Goal: Task Accomplishment & Management: Use online tool/utility

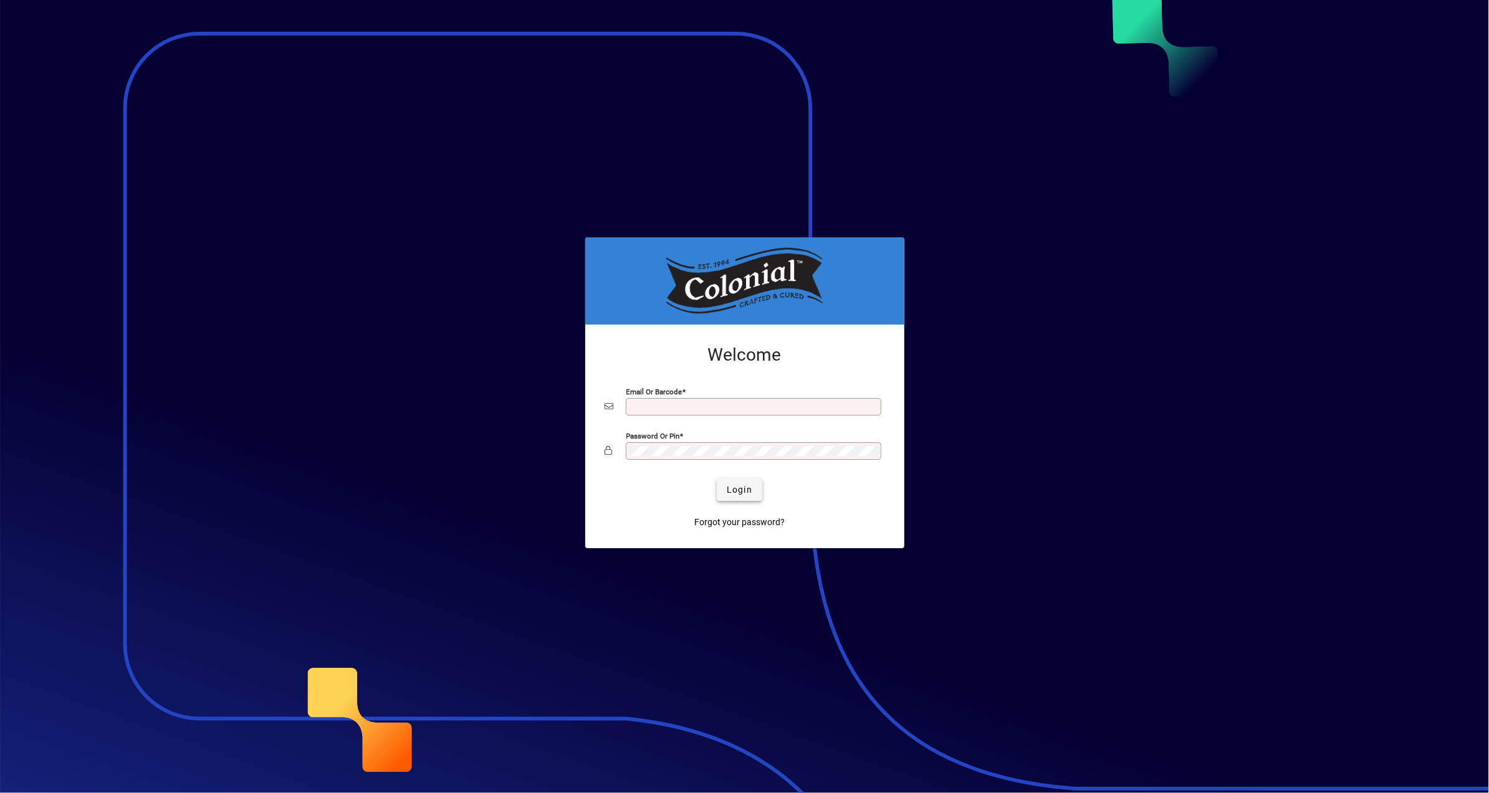
type input "**********"
click at [737, 495] on span "Login" at bounding box center [740, 490] width 26 height 13
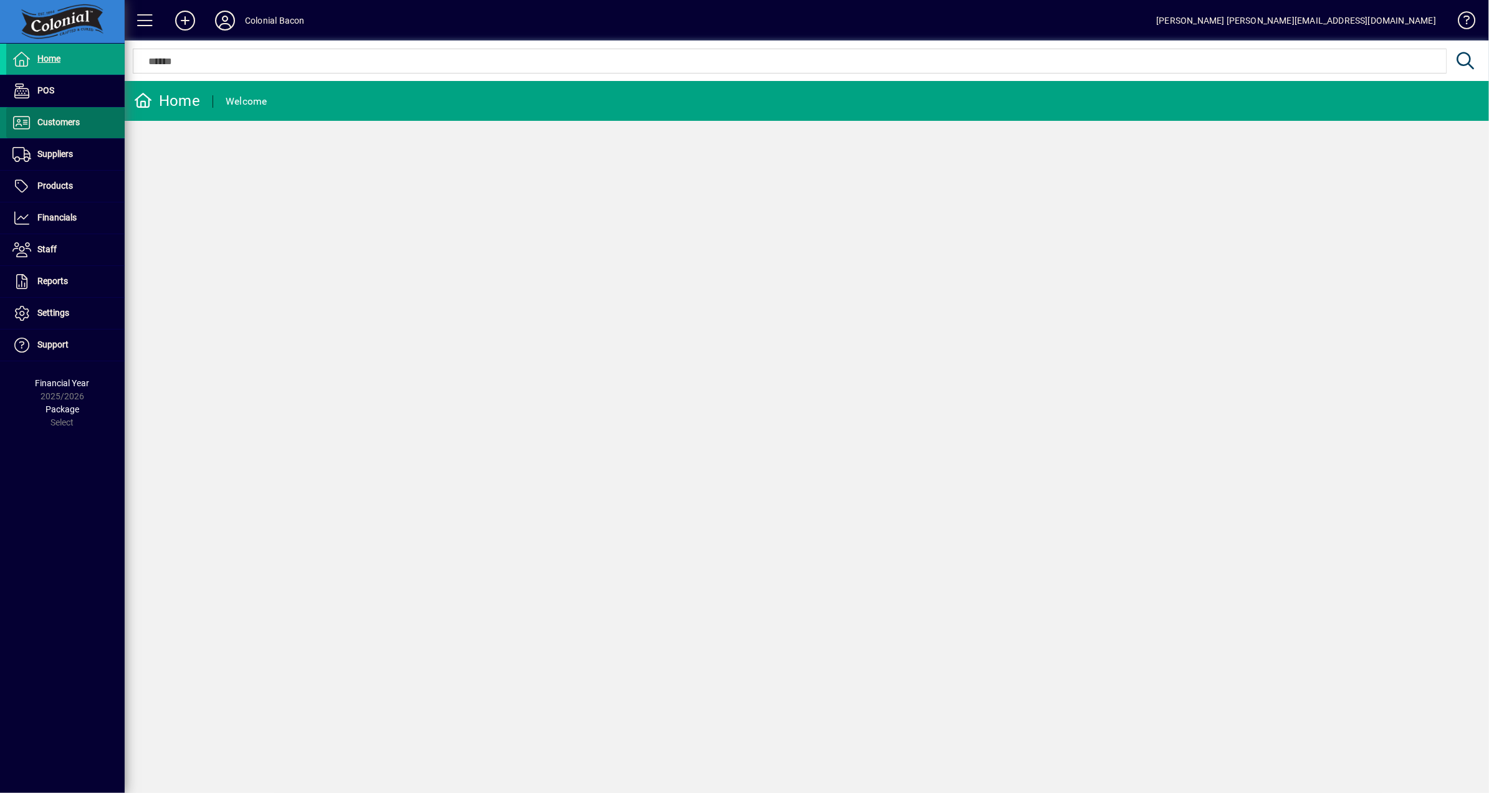
click at [64, 123] on span "Customers" at bounding box center [58, 122] width 42 height 10
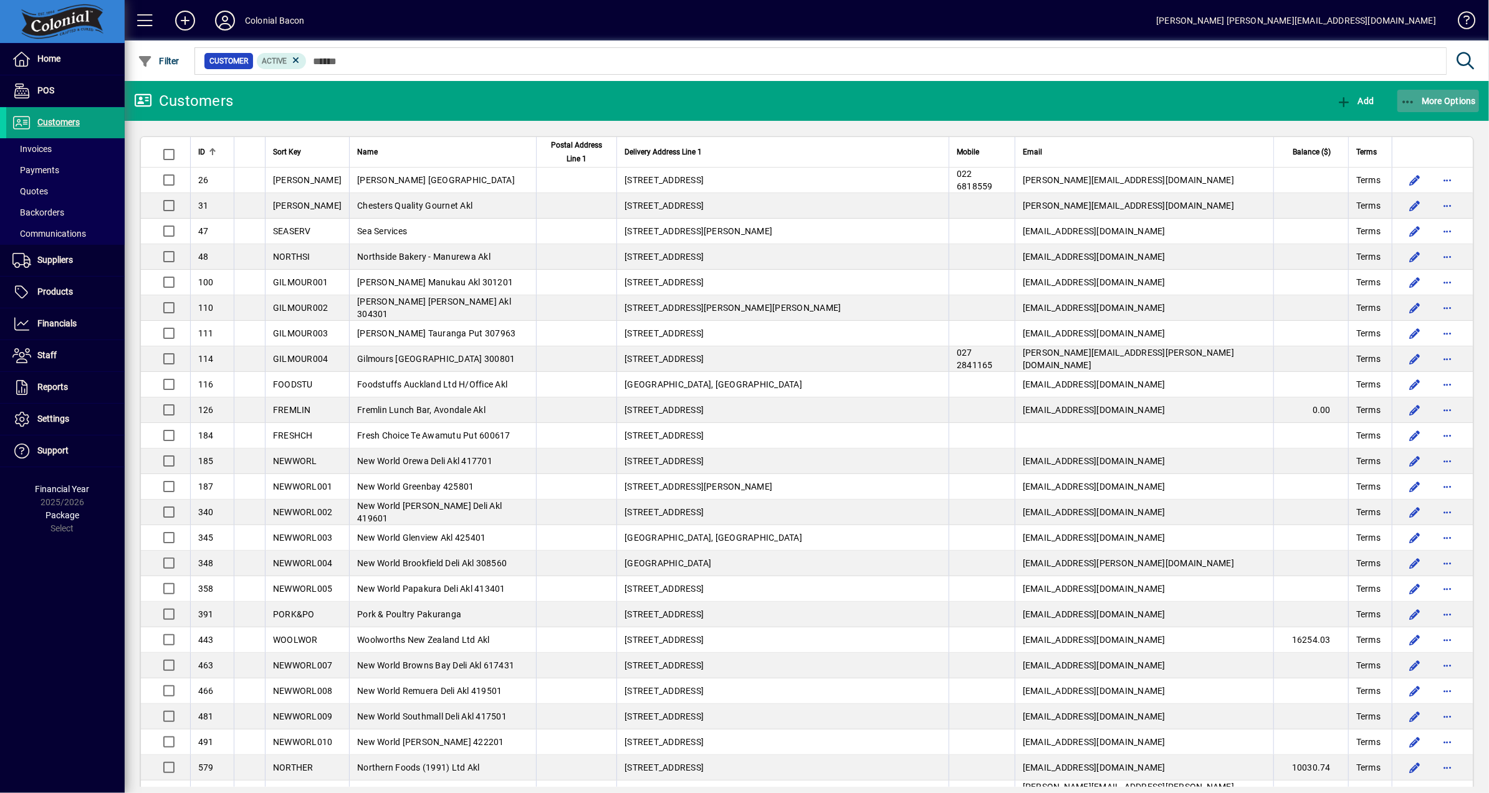
click at [1430, 96] on span "More Options" at bounding box center [1438, 101] width 76 height 10
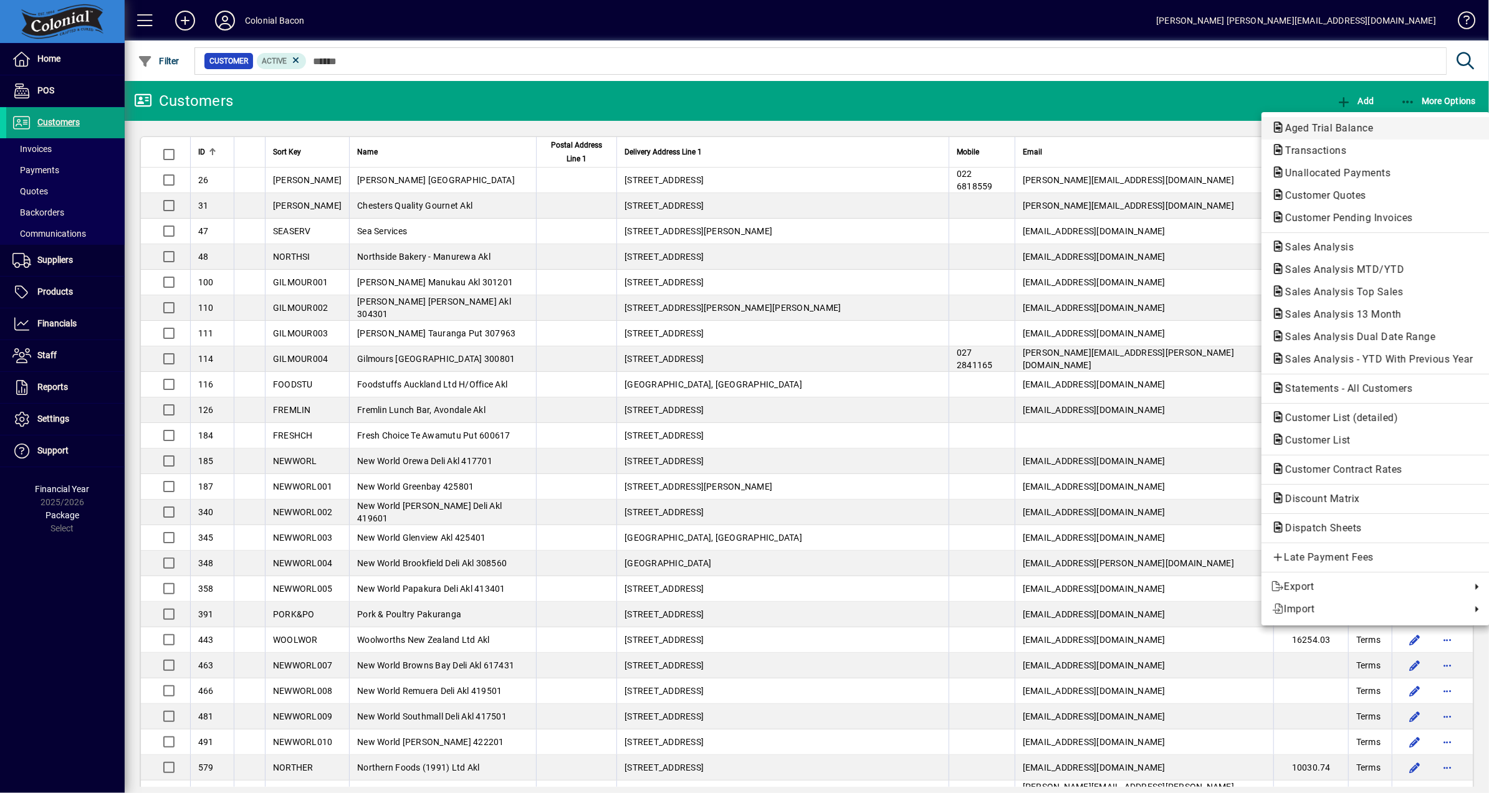
click at [1347, 126] on span "Aged Trial Balance" at bounding box center [1325, 128] width 108 height 12
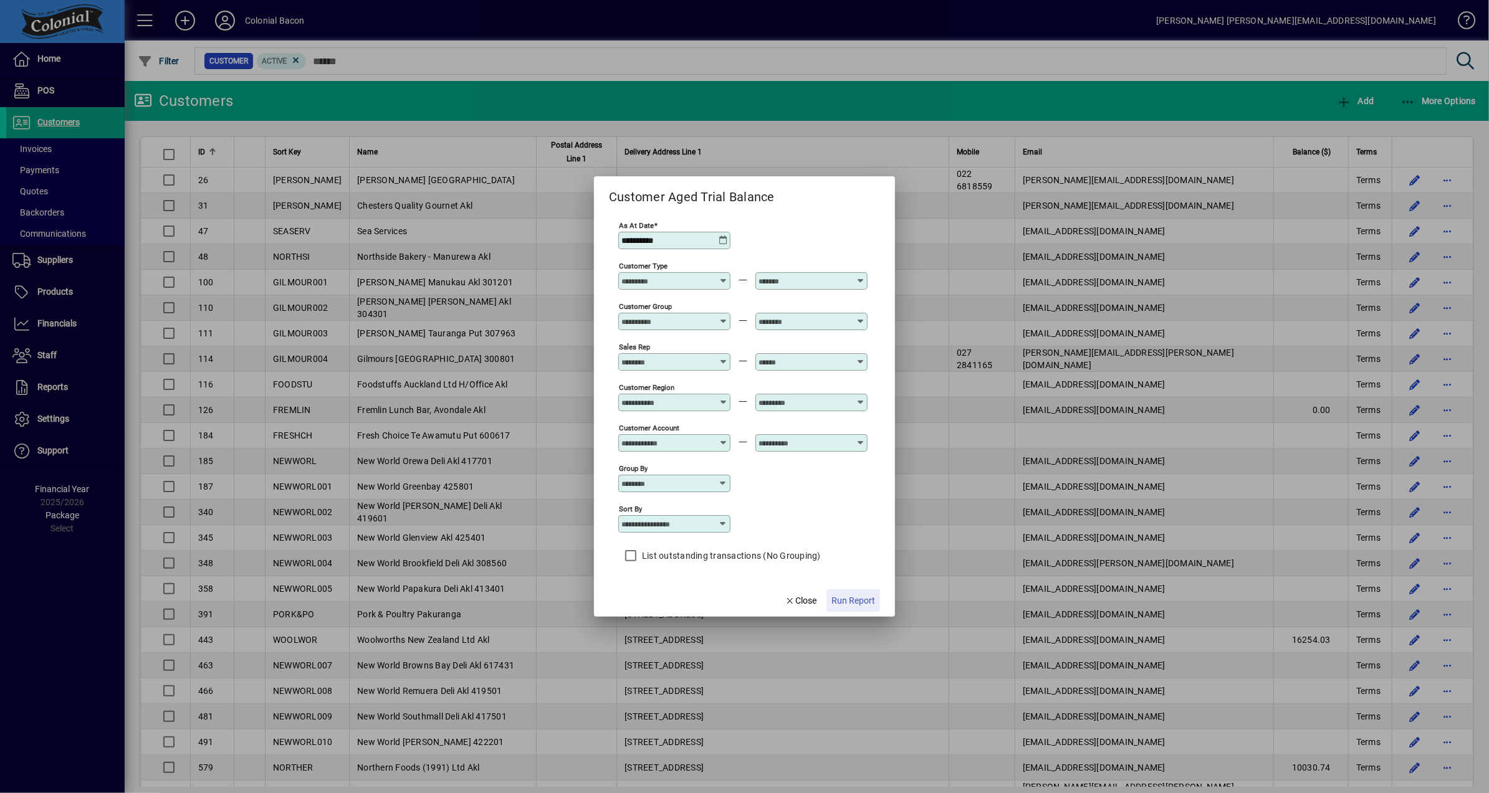
click at [854, 602] on span "Run Report" at bounding box center [853, 601] width 44 height 13
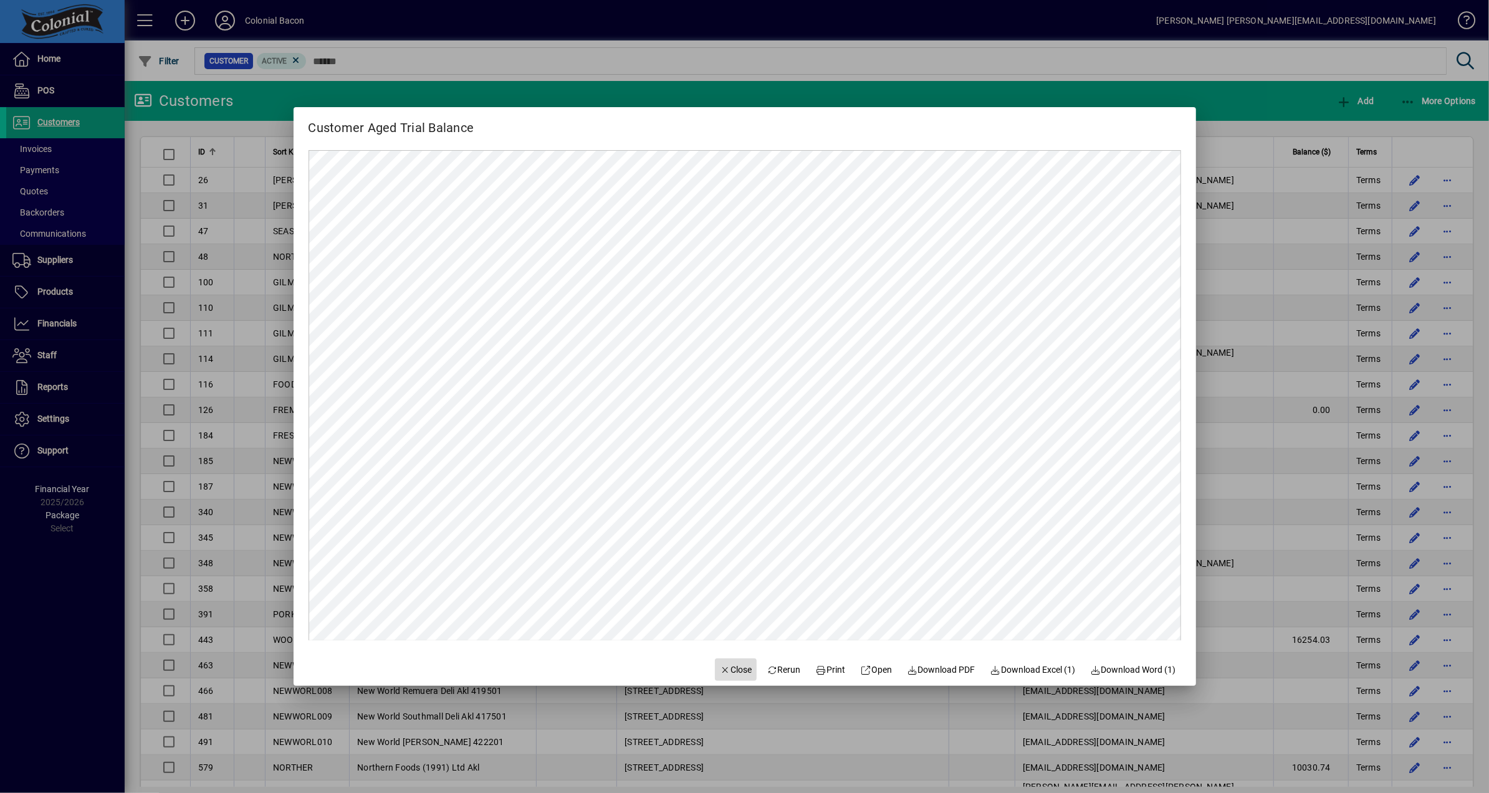
click at [727, 673] on span "Close" at bounding box center [736, 670] width 32 height 13
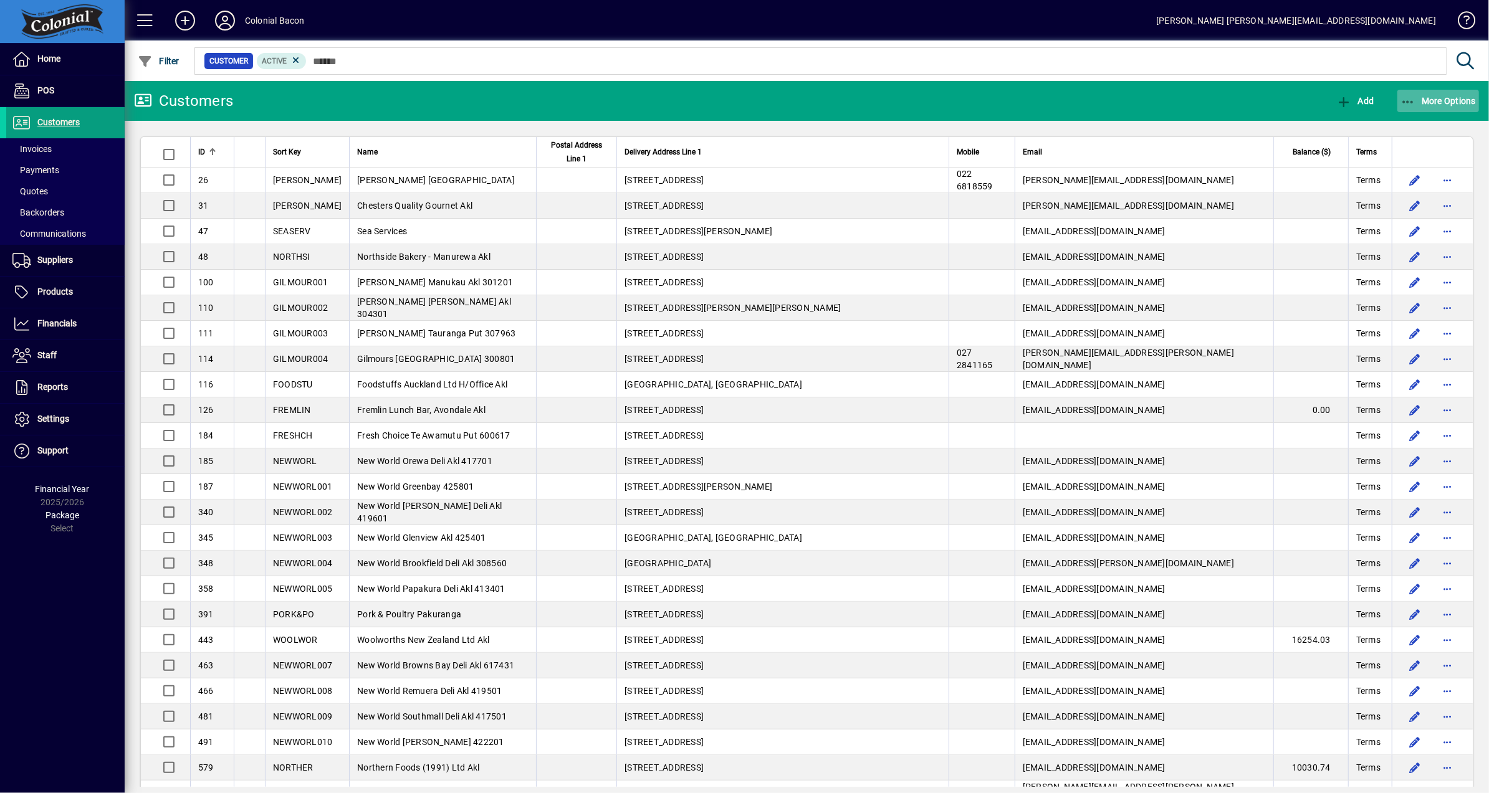
click at [1450, 98] on span "More Options" at bounding box center [1438, 101] width 76 height 10
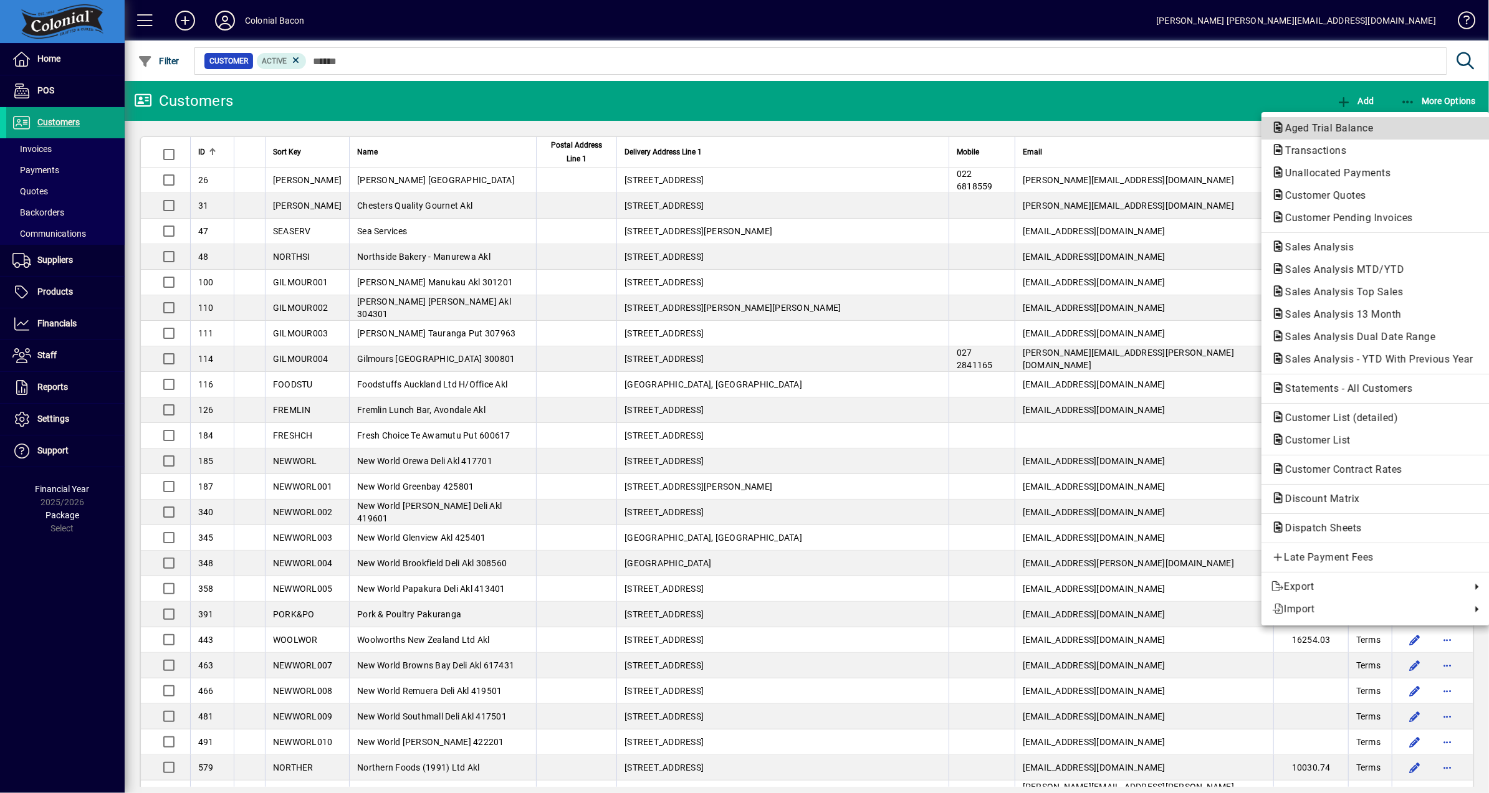
click at [1331, 127] on span "Aged Trial Balance" at bounding box center [1325, 128] width 108 height 12
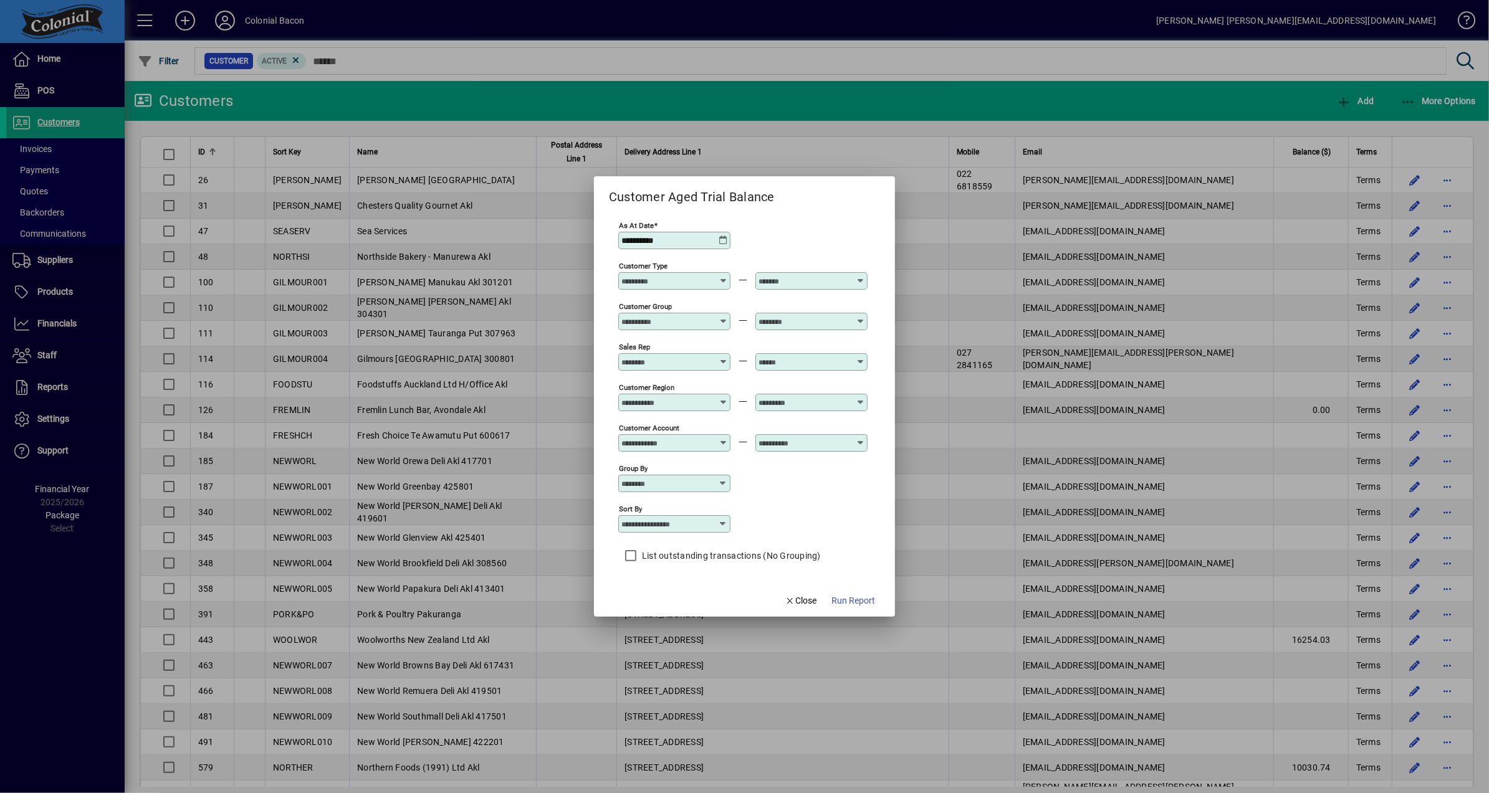
click at [723, 243] on icon at bounding box center [723, 241] width 10 height 10
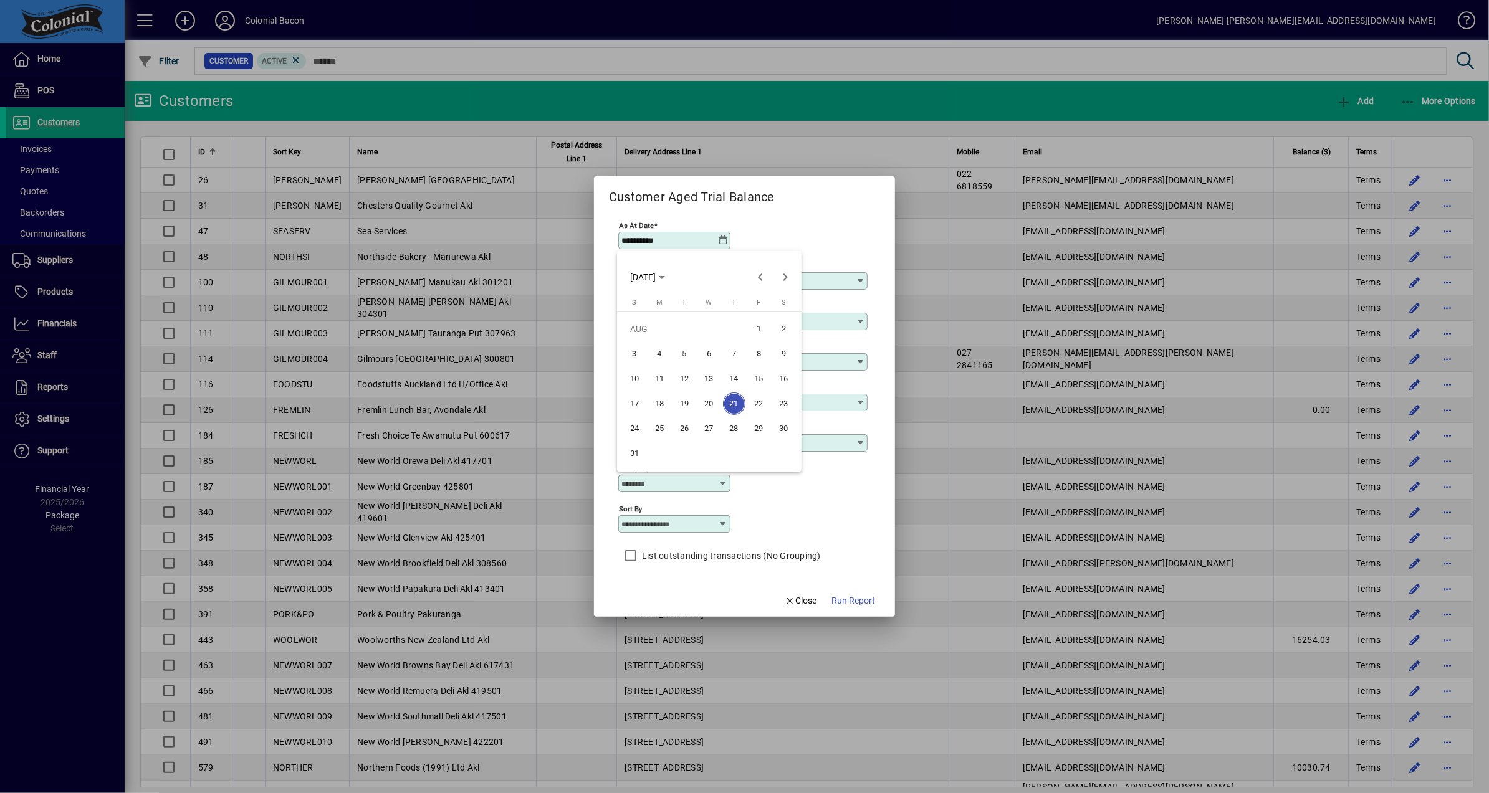
click at [758, 327] on span "1" at bounding box center [759, 329] width 22 height 22
type input "**********"
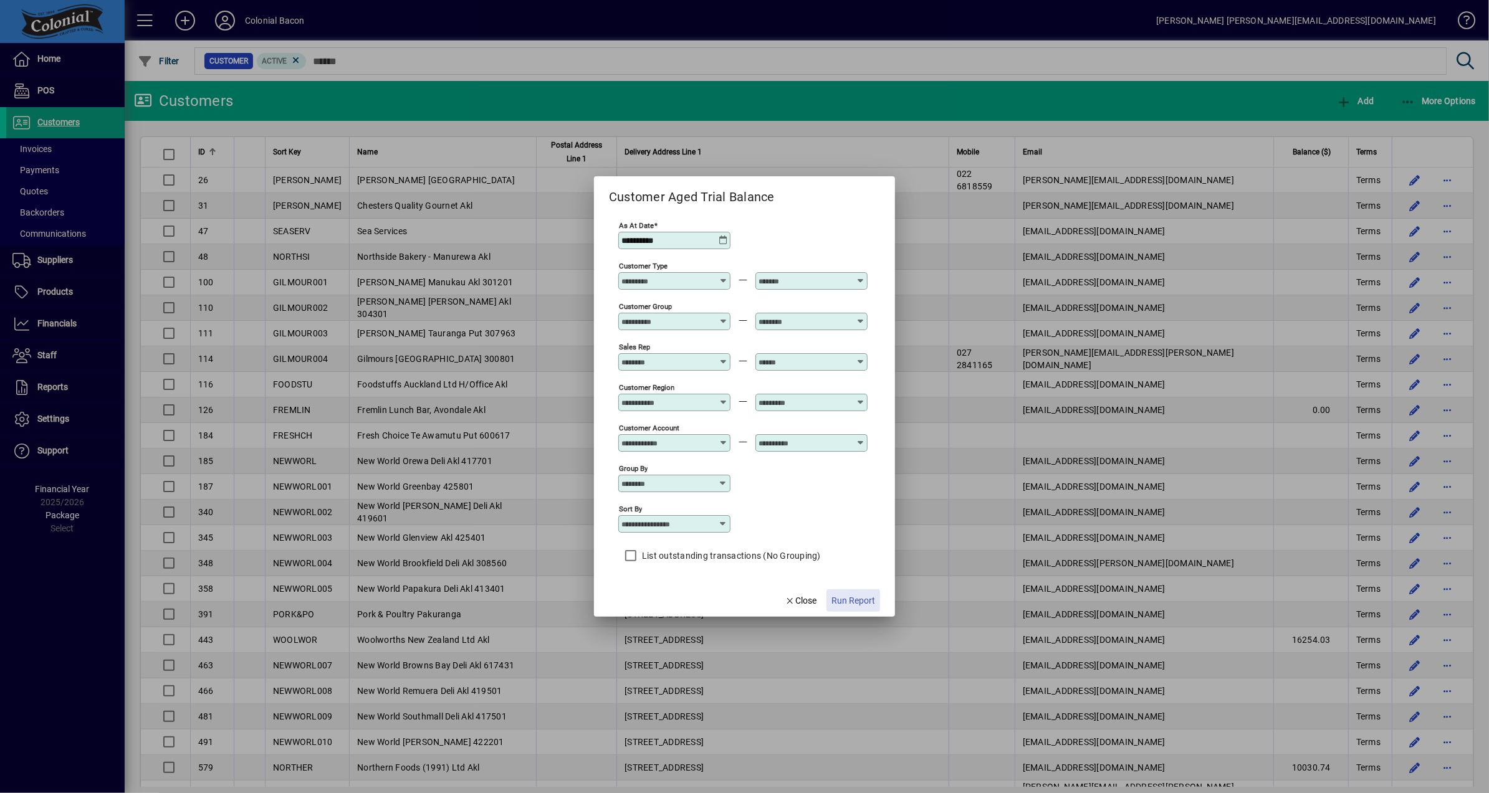
click at [854, 603] on span "Run Report" at bounding box center [853, 601] width 44 height 13
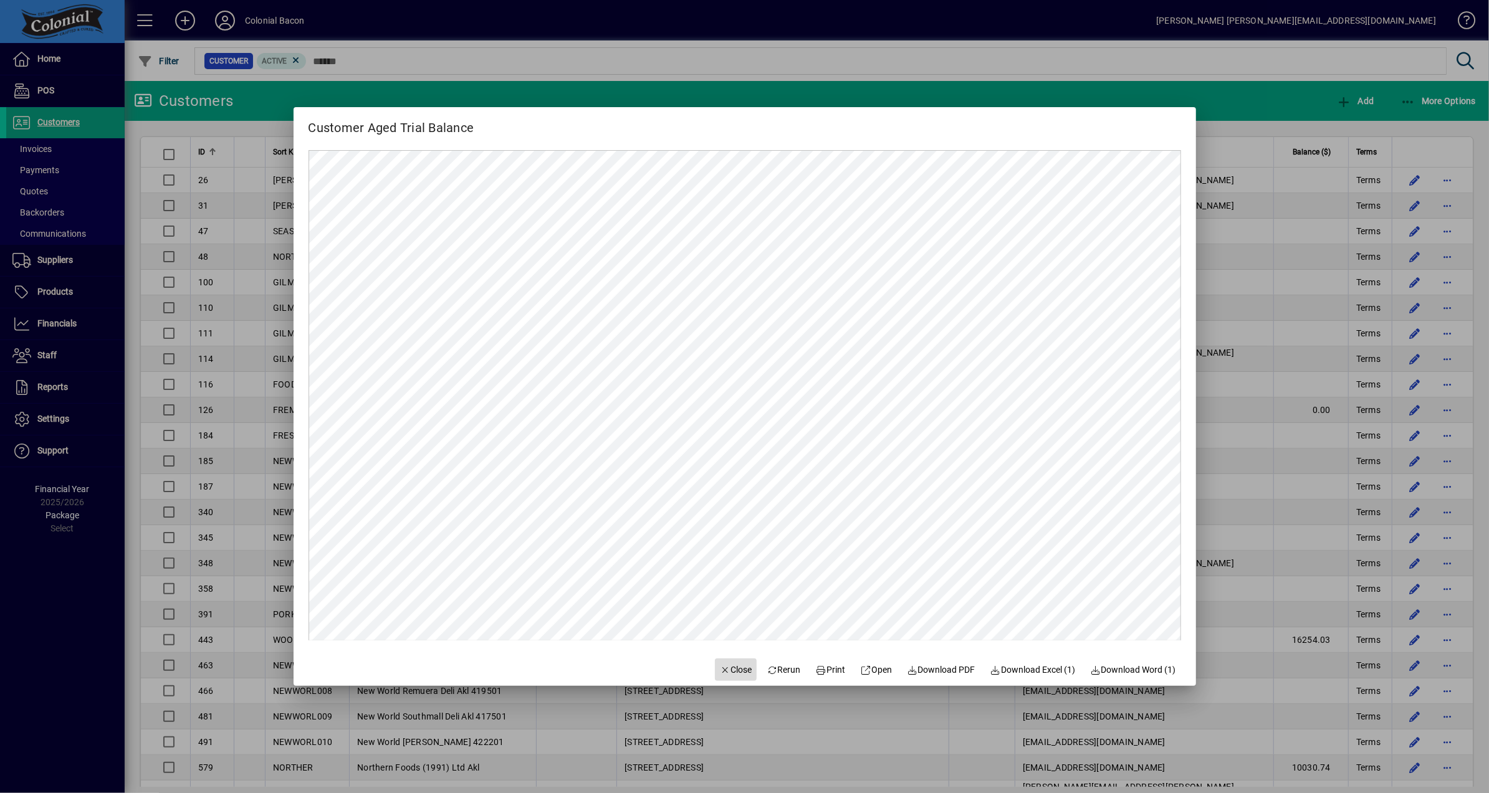
click at [730, 672] on span "Close" at bounding box center [736, 670] width 32 height 13
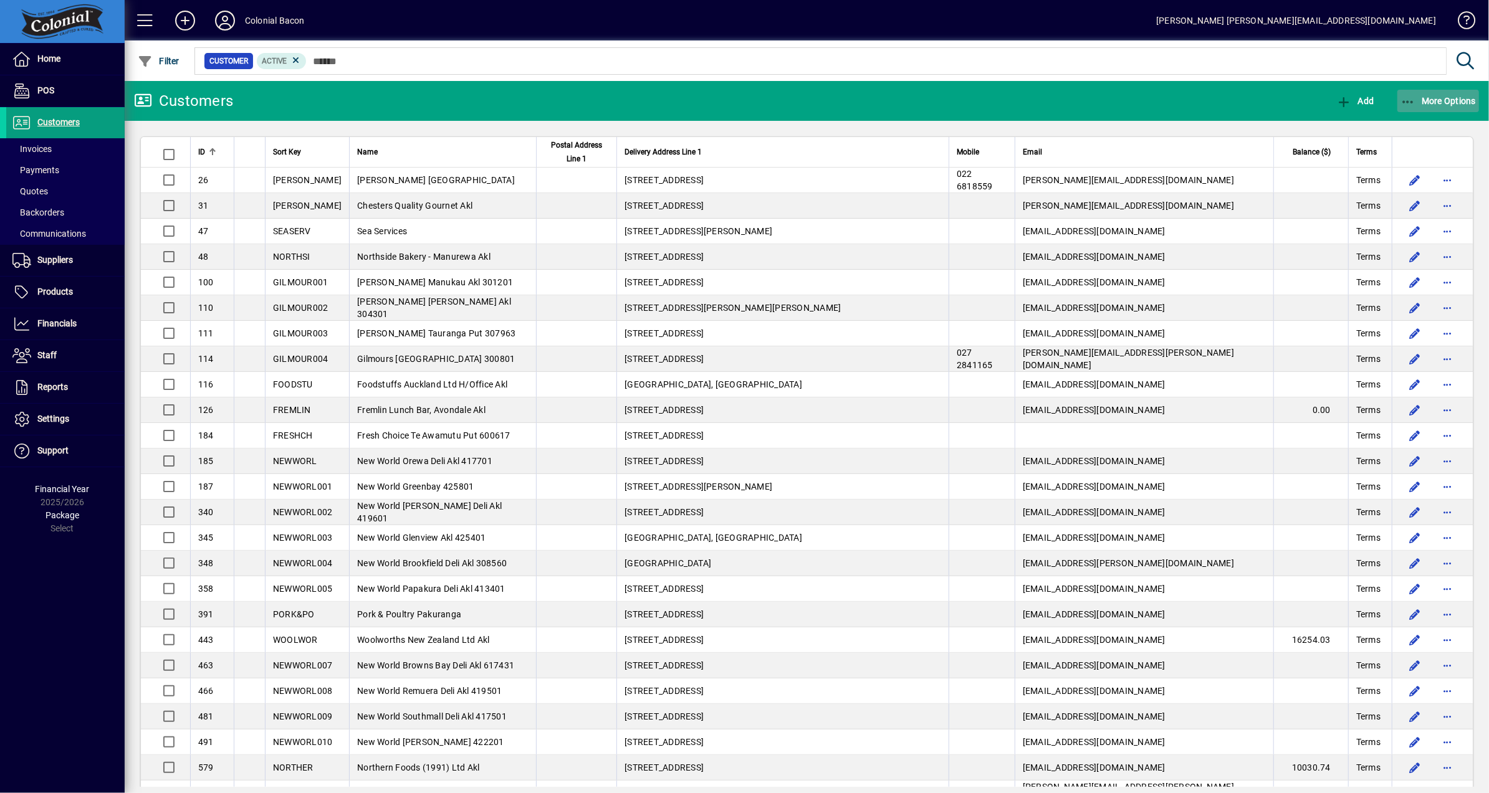
click at [1431, 97] on span "More Options" at bounding box center [1438, 101] width 76 height 10
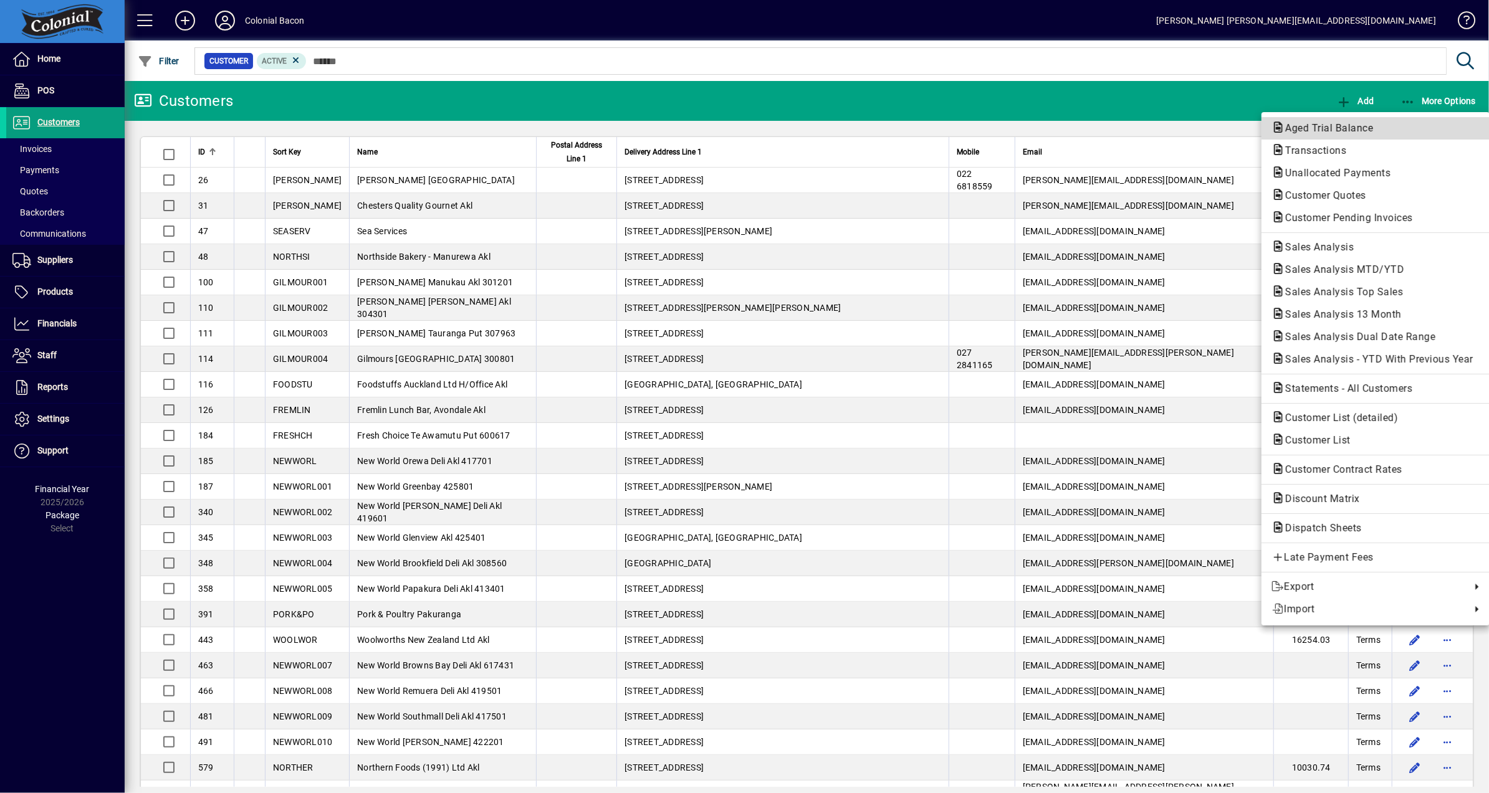
click at [1338, 126] on span "Aged Trial Balance" at bounding box center [1325, 128] width 108 height 12
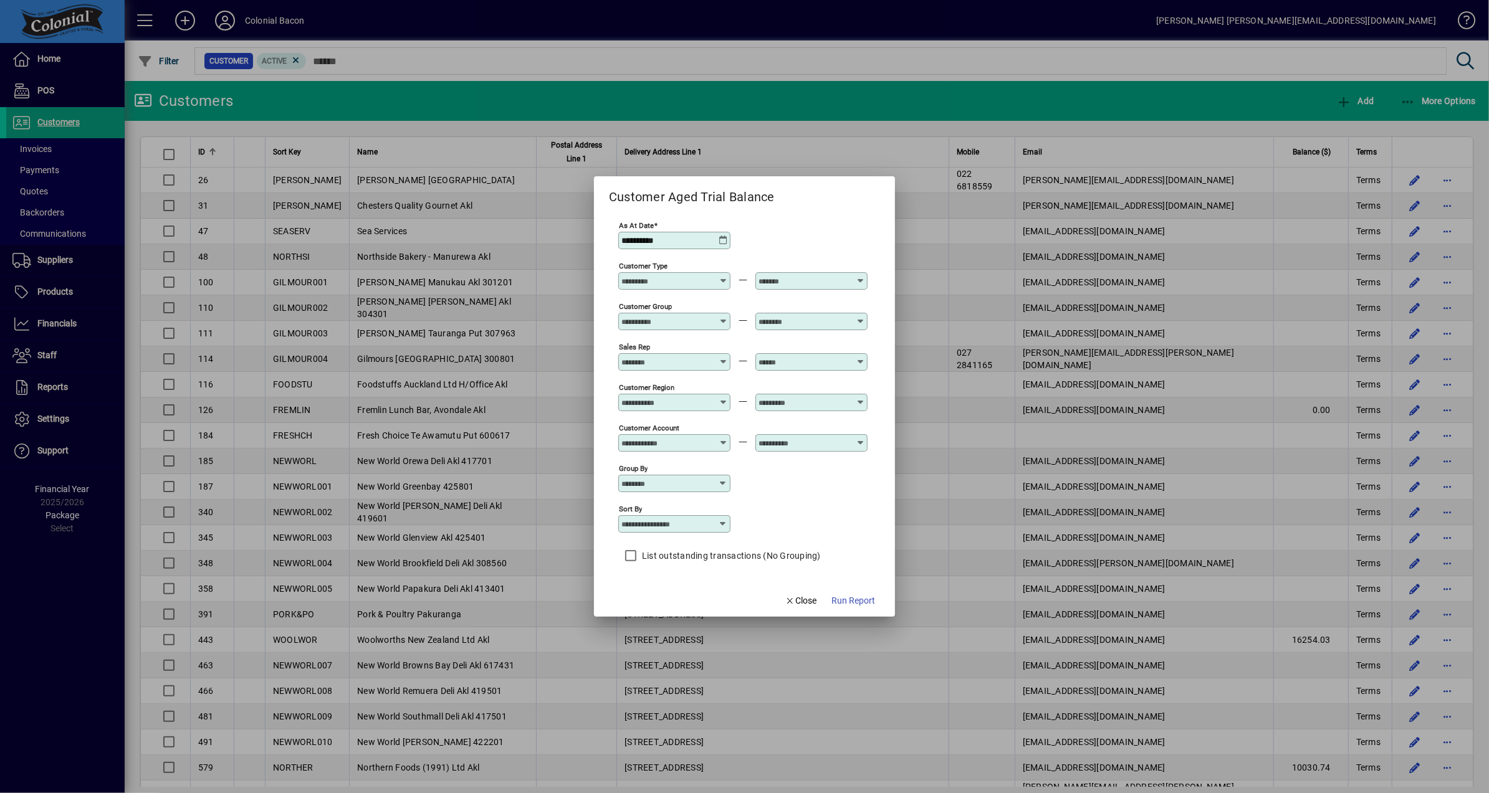
click at [725, 242] on icon at bounding box center [723, 241] width 10 height 10
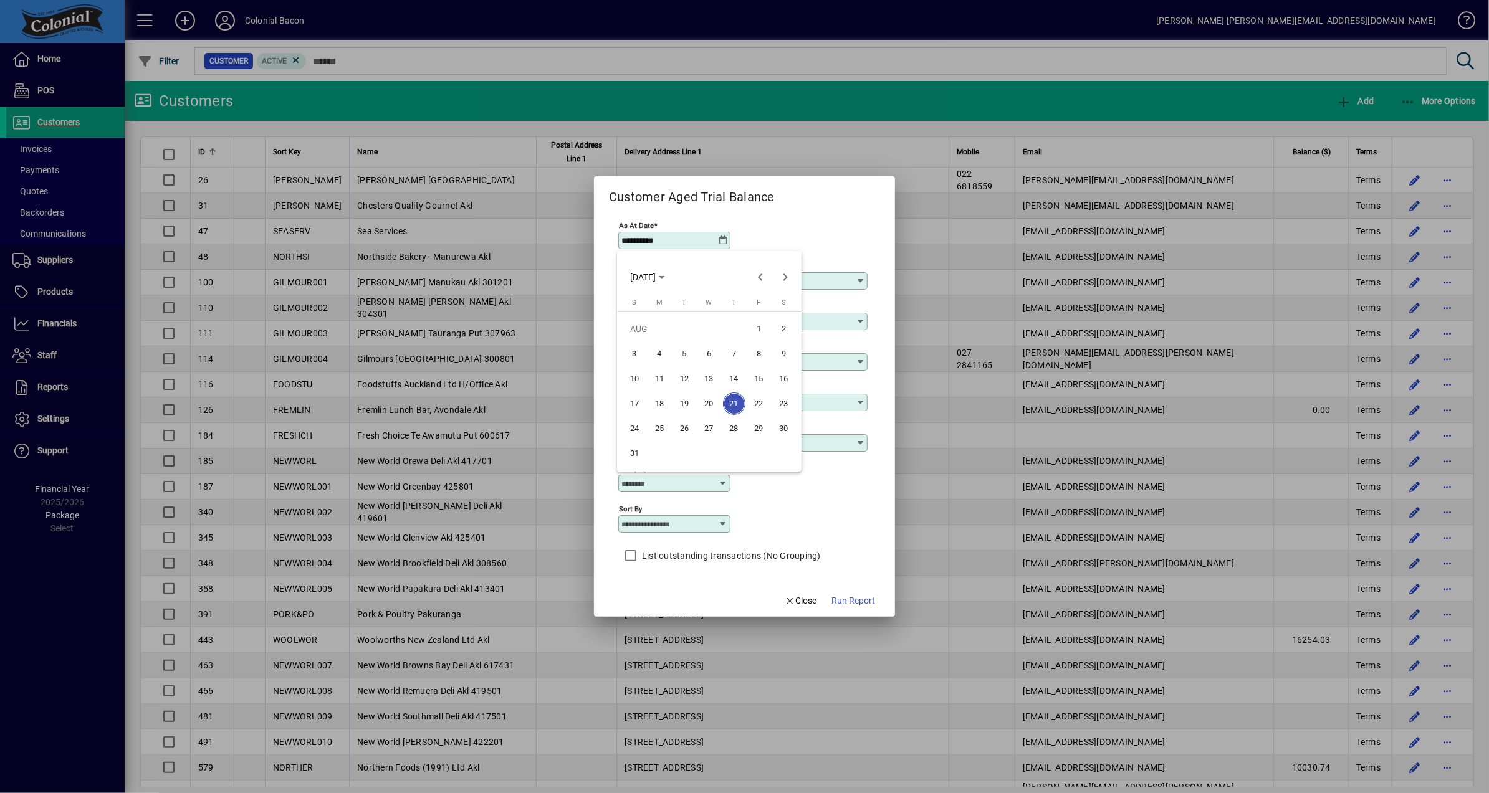
click at [759, 332] on span "1" at bounding box center [759, 329] width 22 height 22
type input "**********"
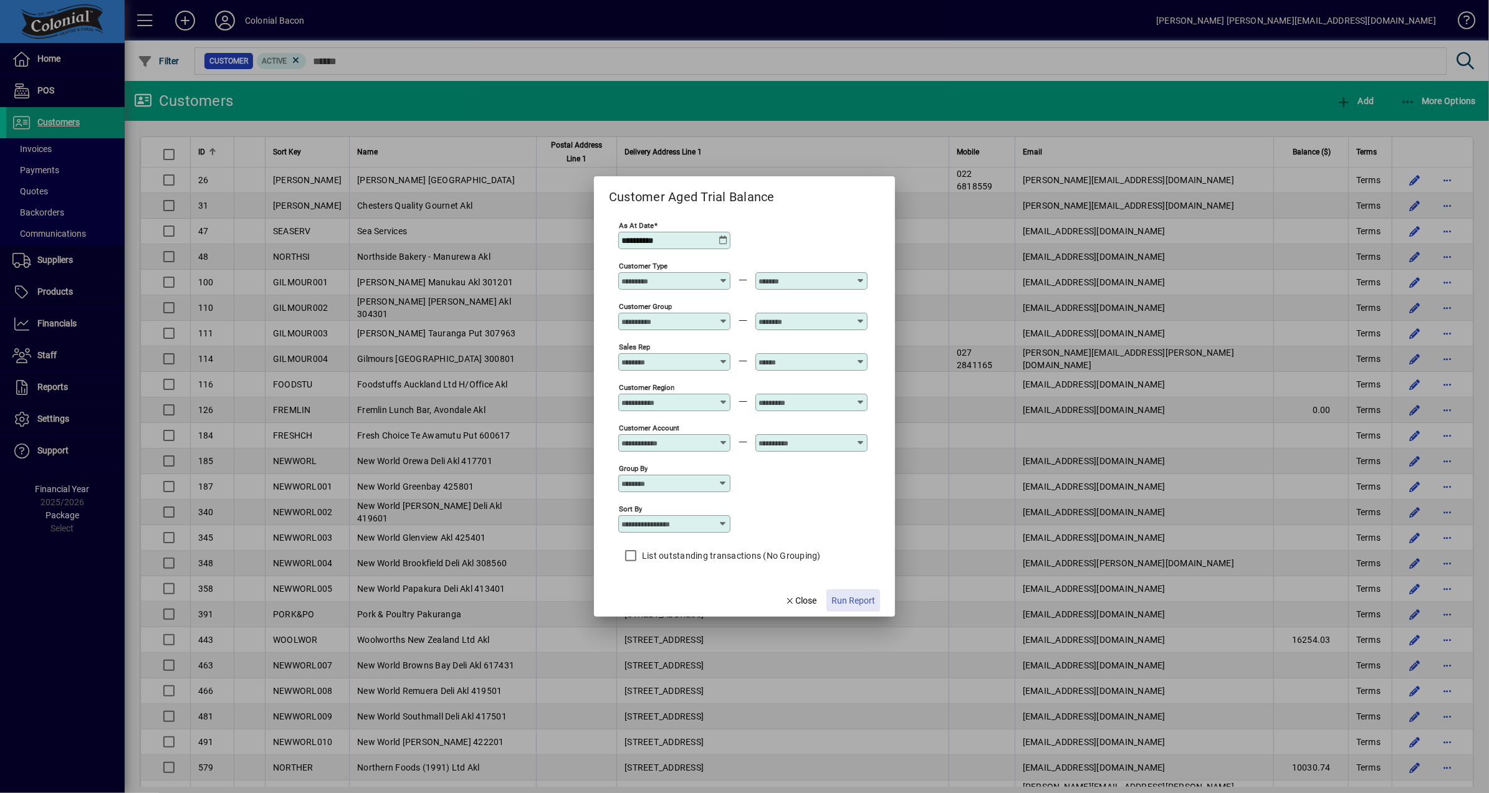
click at [851, 605] on span "Run Report" at bounding box center [853, 601] width 44 height 13
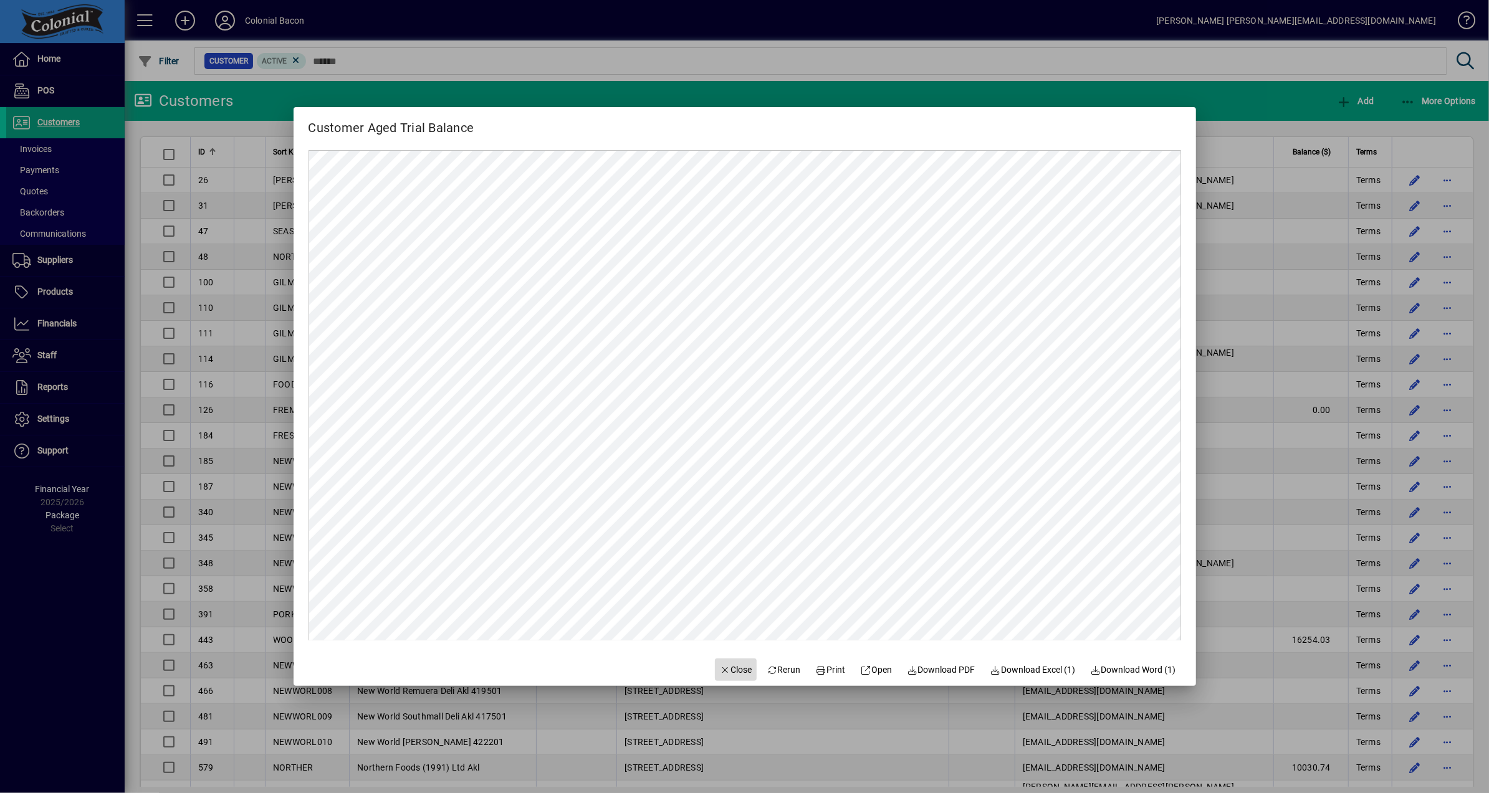
click at [720, 671] on span "Close" at bounding box center [736, 670] width 32 height 13
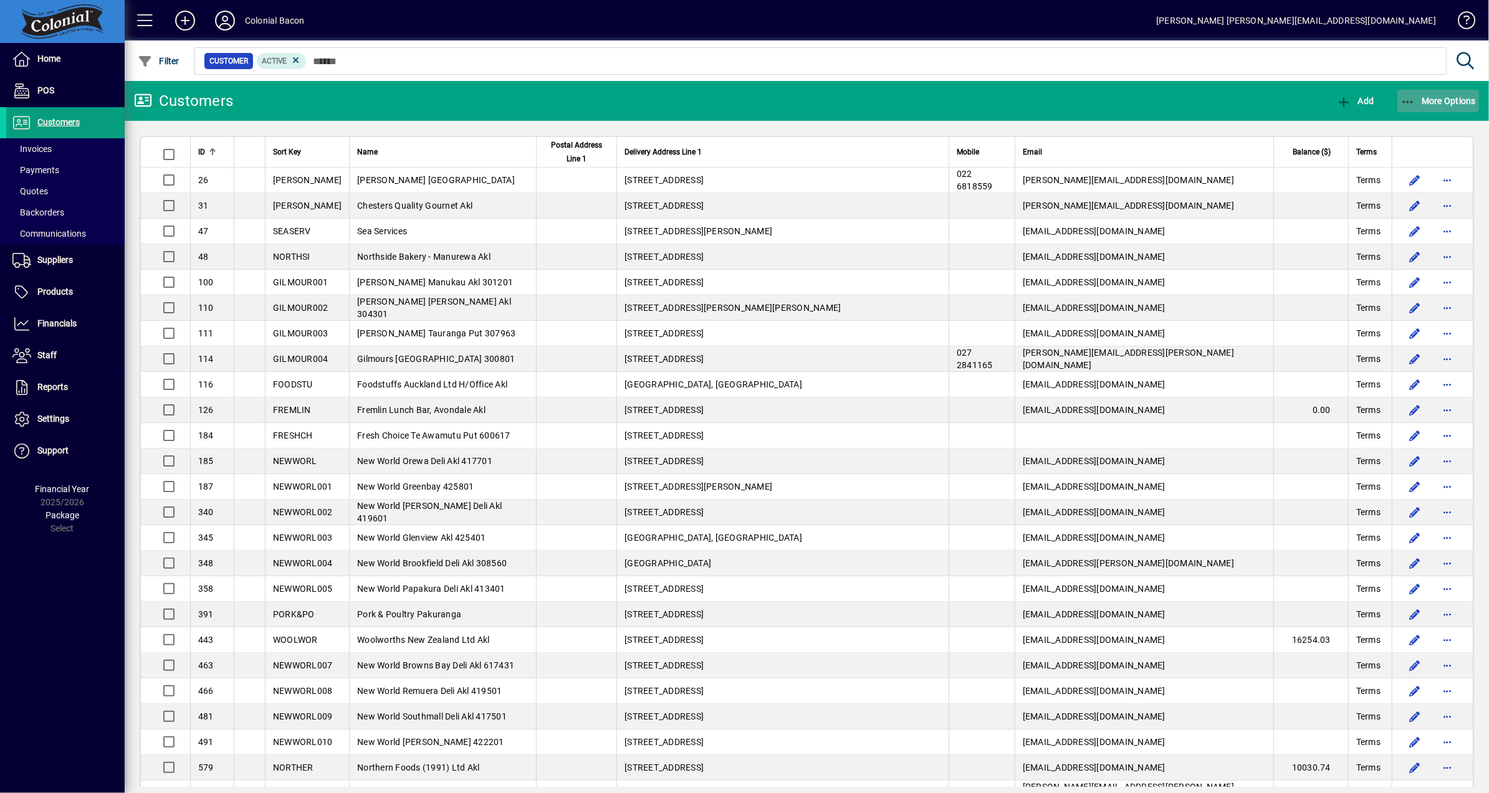
click at [1432, 96] on span "More Options" at bounding box center [1438, 101] width 76 height 10
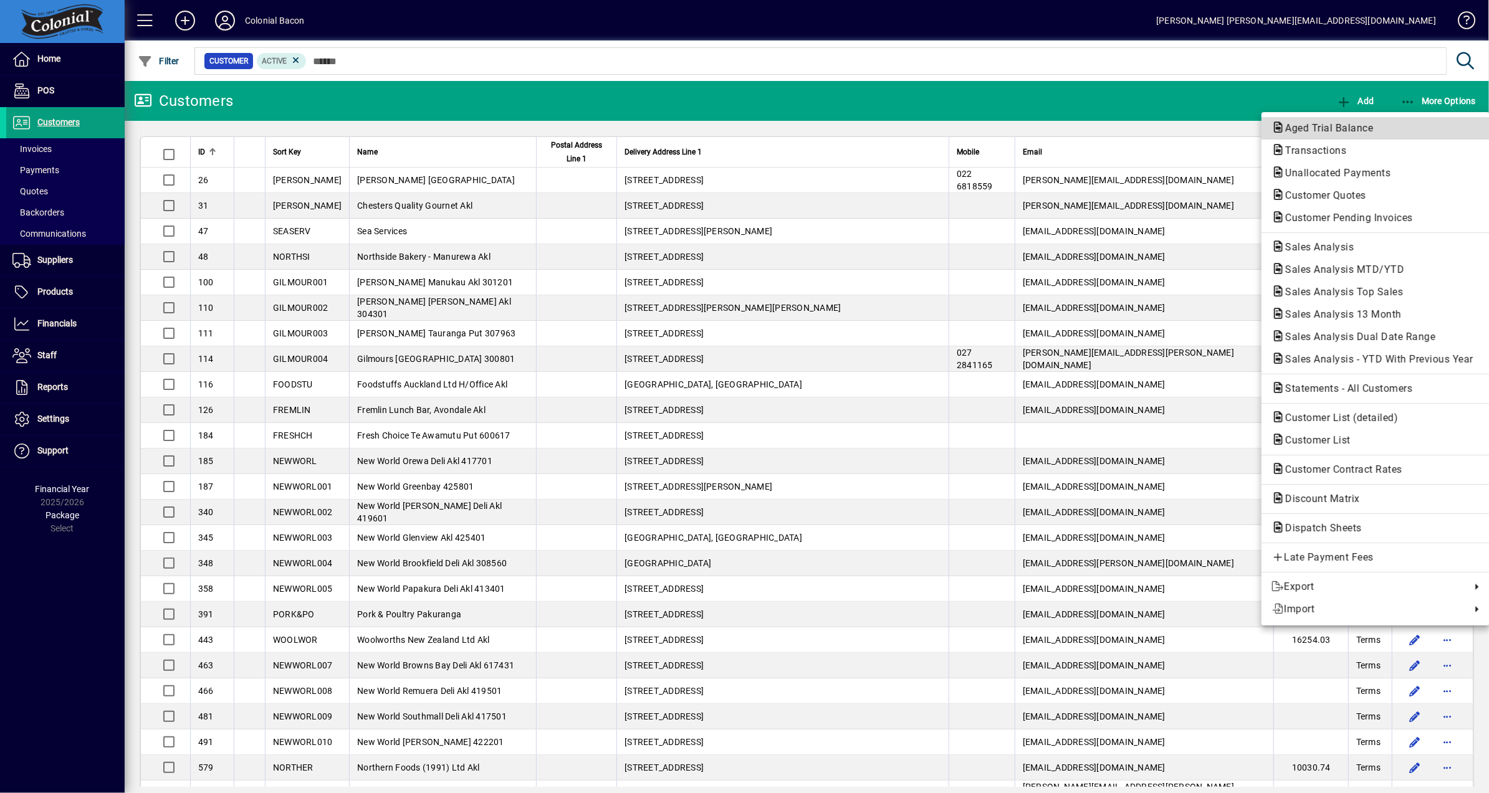
click at [1349, 124] on span "Aged Trial Balance" at bounding box center [1325, 128] width 108 height 12
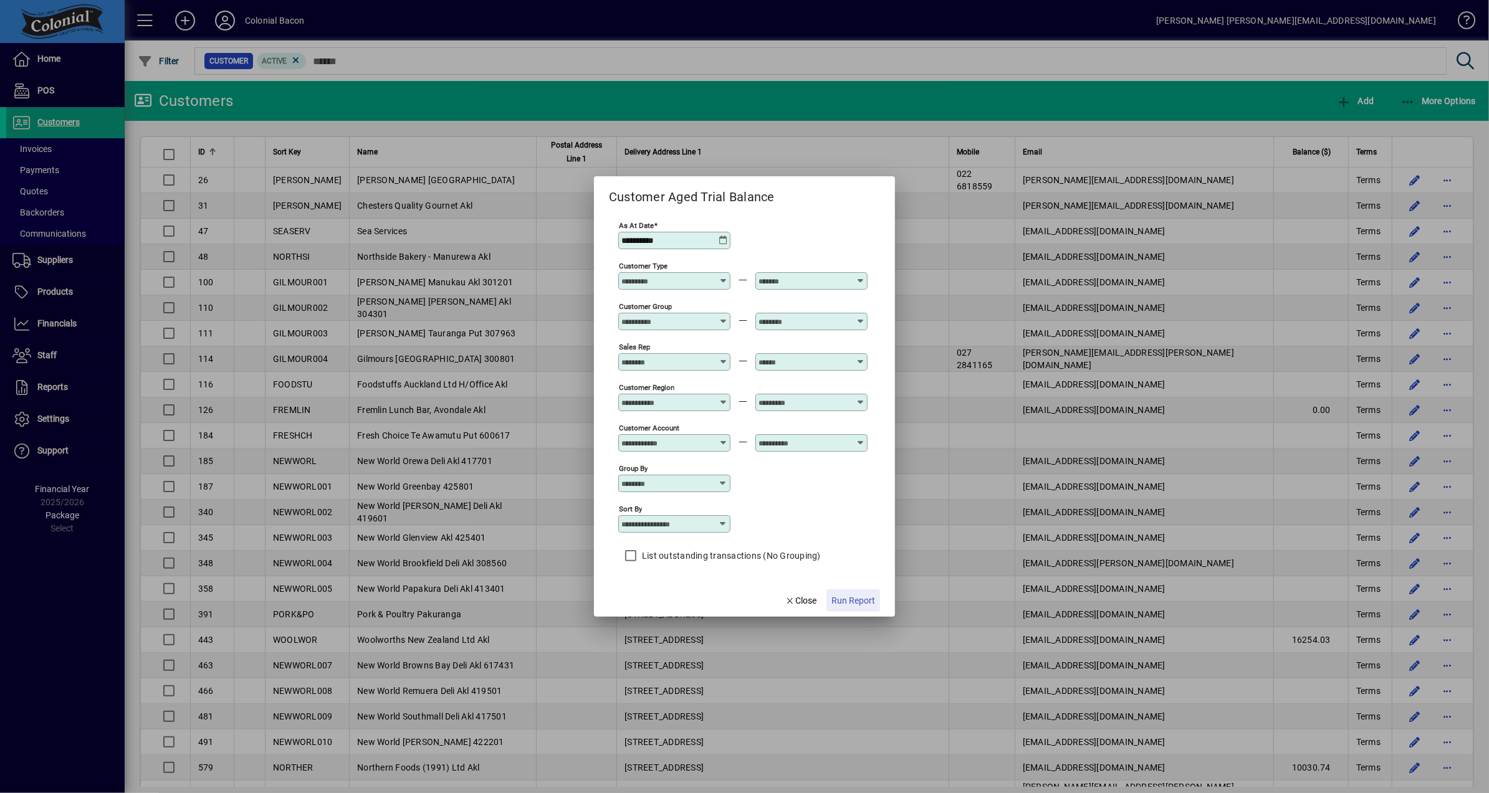
click at [862, 603] on span "Run Report" at bounding box center [853, 601] width 44 height 13
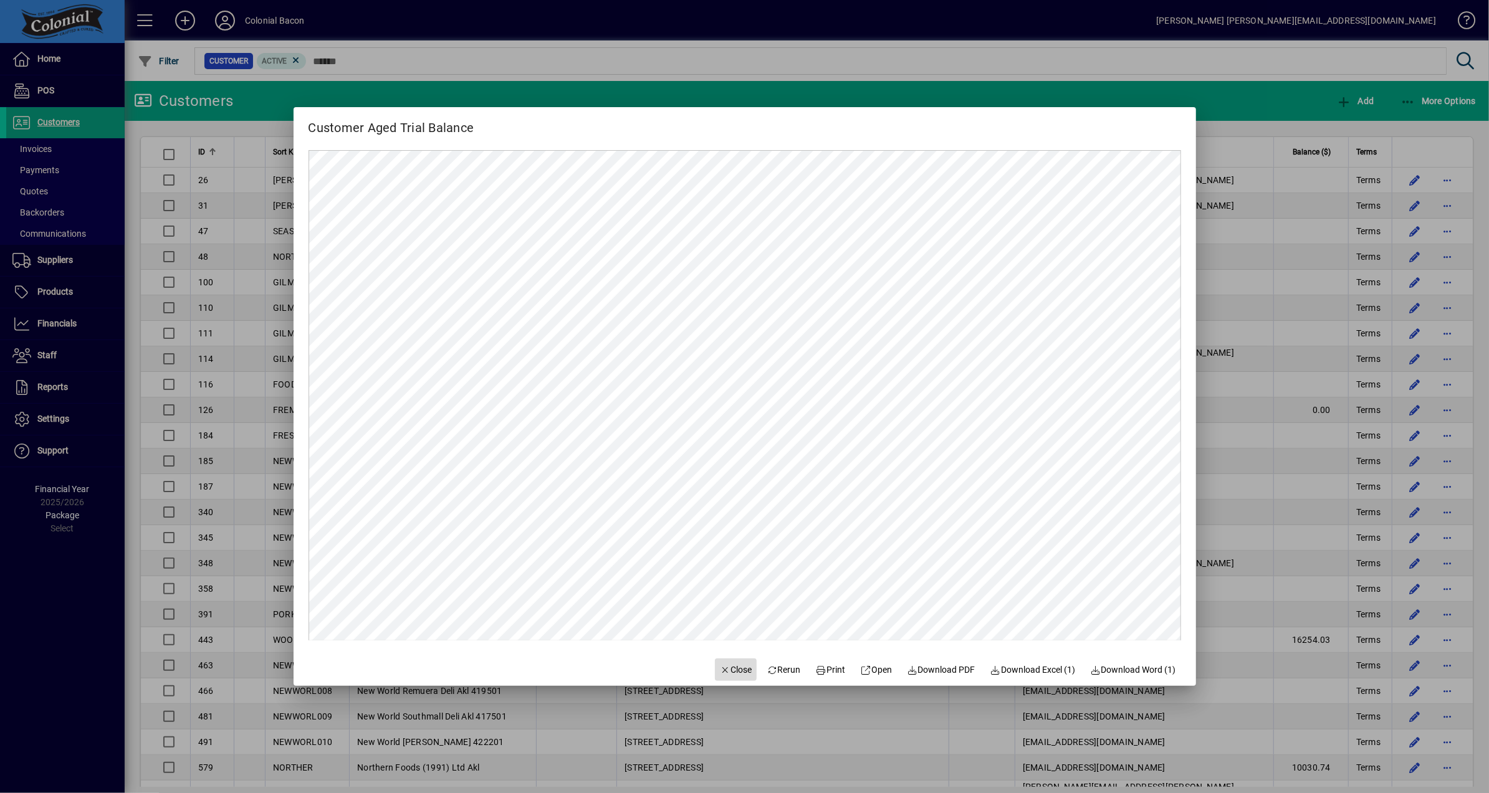
click at [736, 673] on span "Close" at bounding box center [736, 670] width 32 height 13
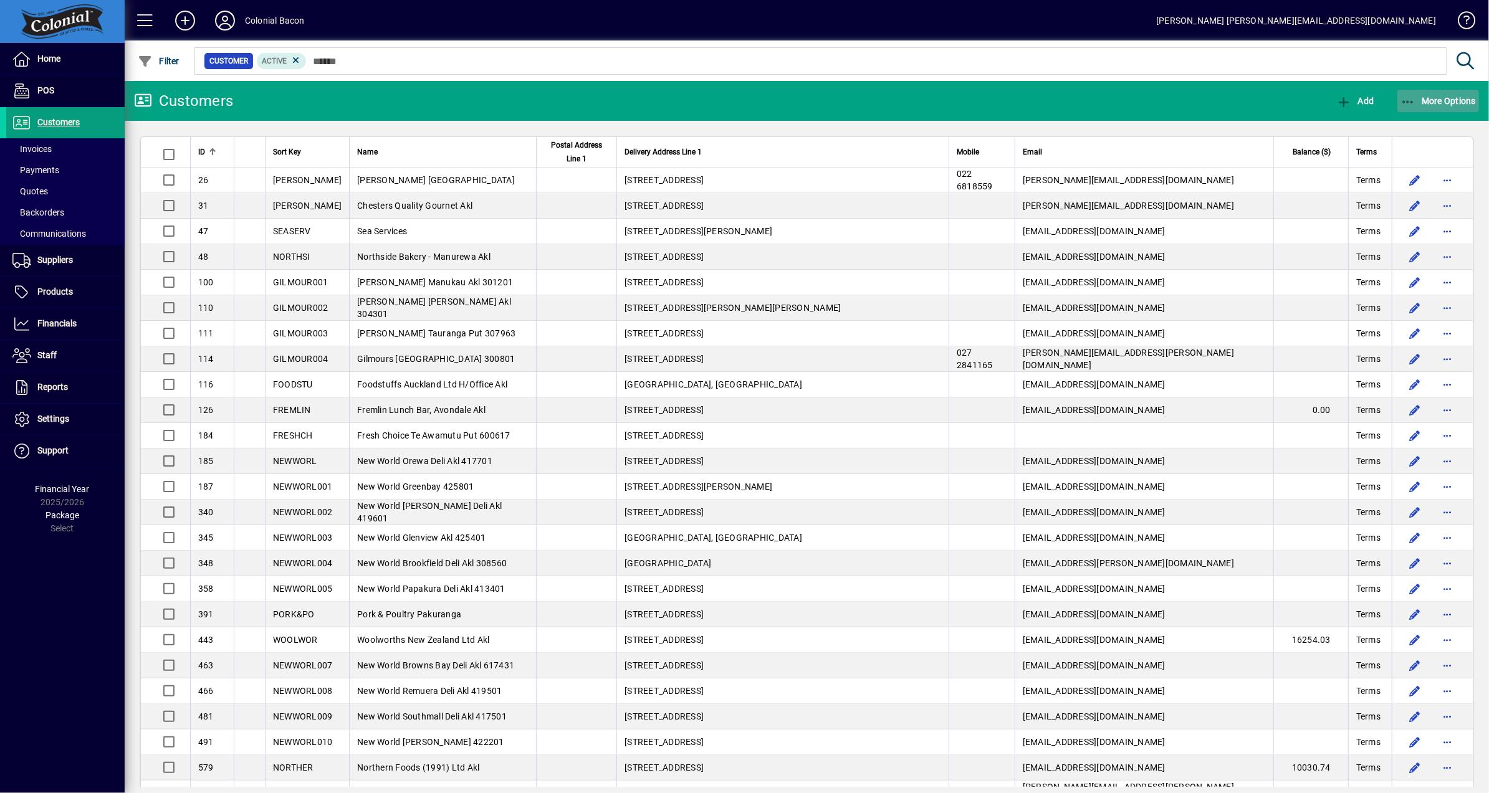
click at [1443, 95] on span "button" at bounding box center [1438, 101] width 82 height 30
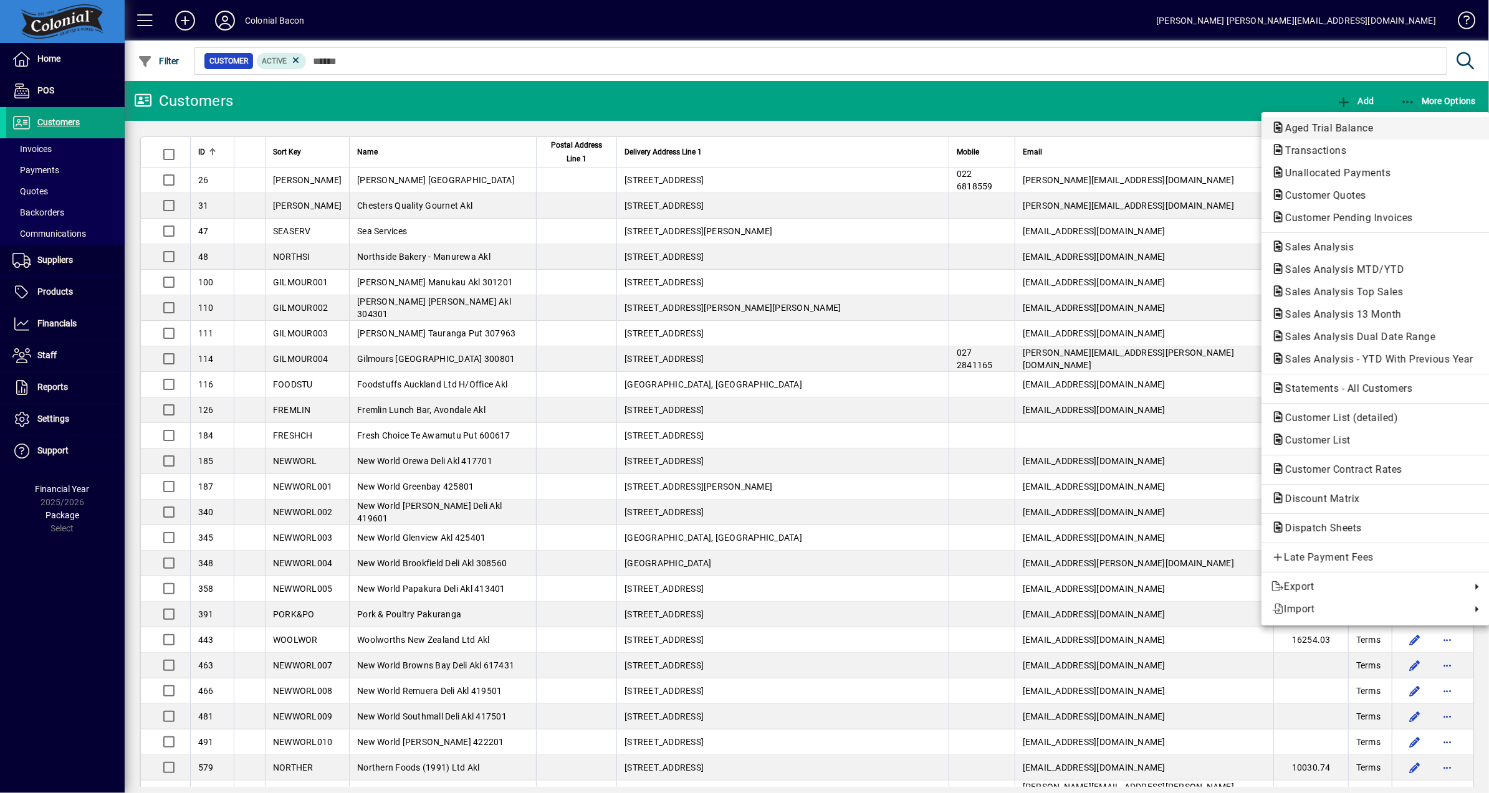
click at [1349, 126] on span "Aged Trial Balance" at bounding box center [1325, 128] width 108 height 12
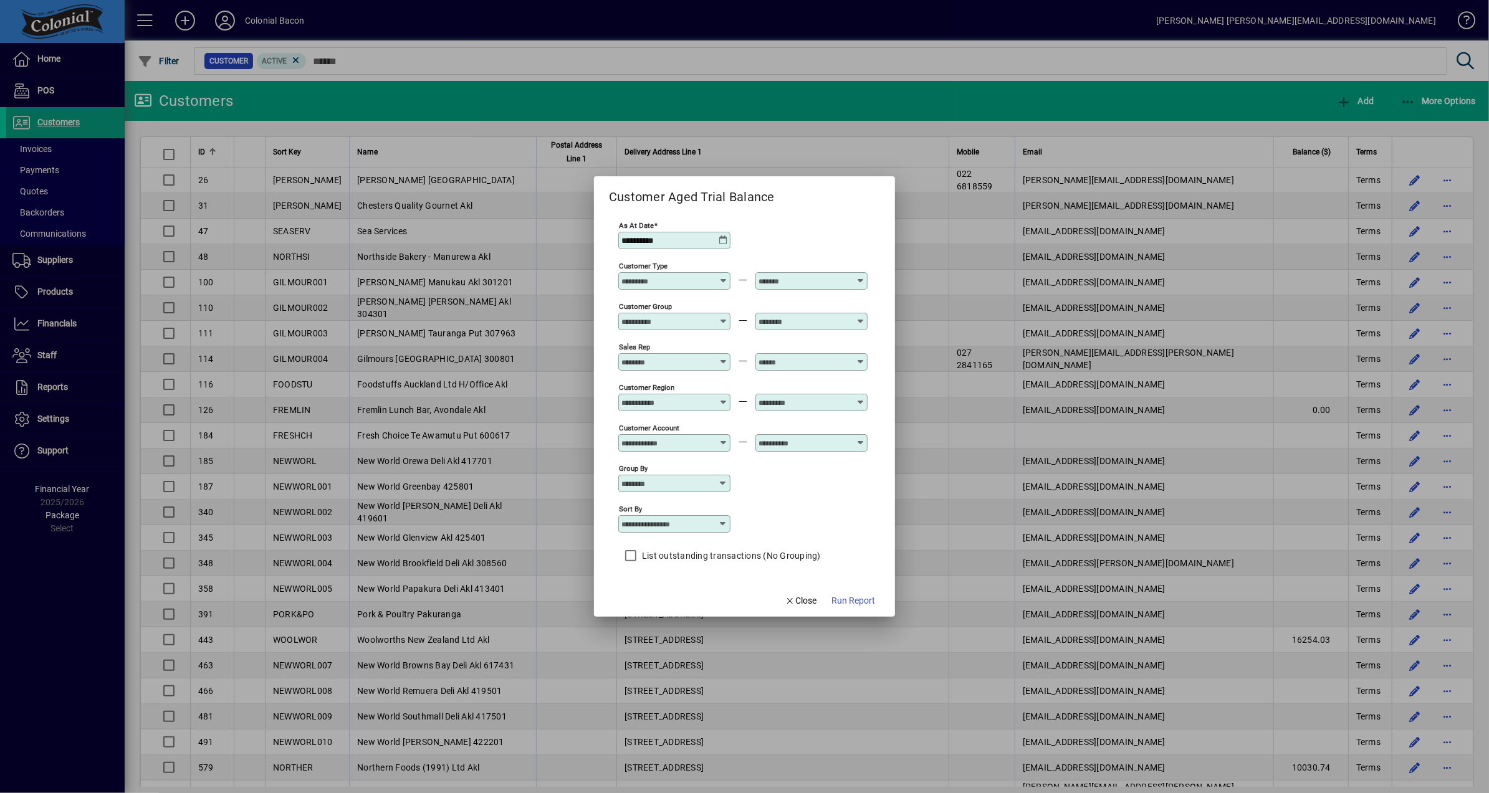
click at [651, 553] on label "List outstanding transactions (No Grouping)" at bounding box center [729, 556] width 181 height 12
click at [844, 600] on span "Run Report" at bounding box center [853, 601] width 44 height 13
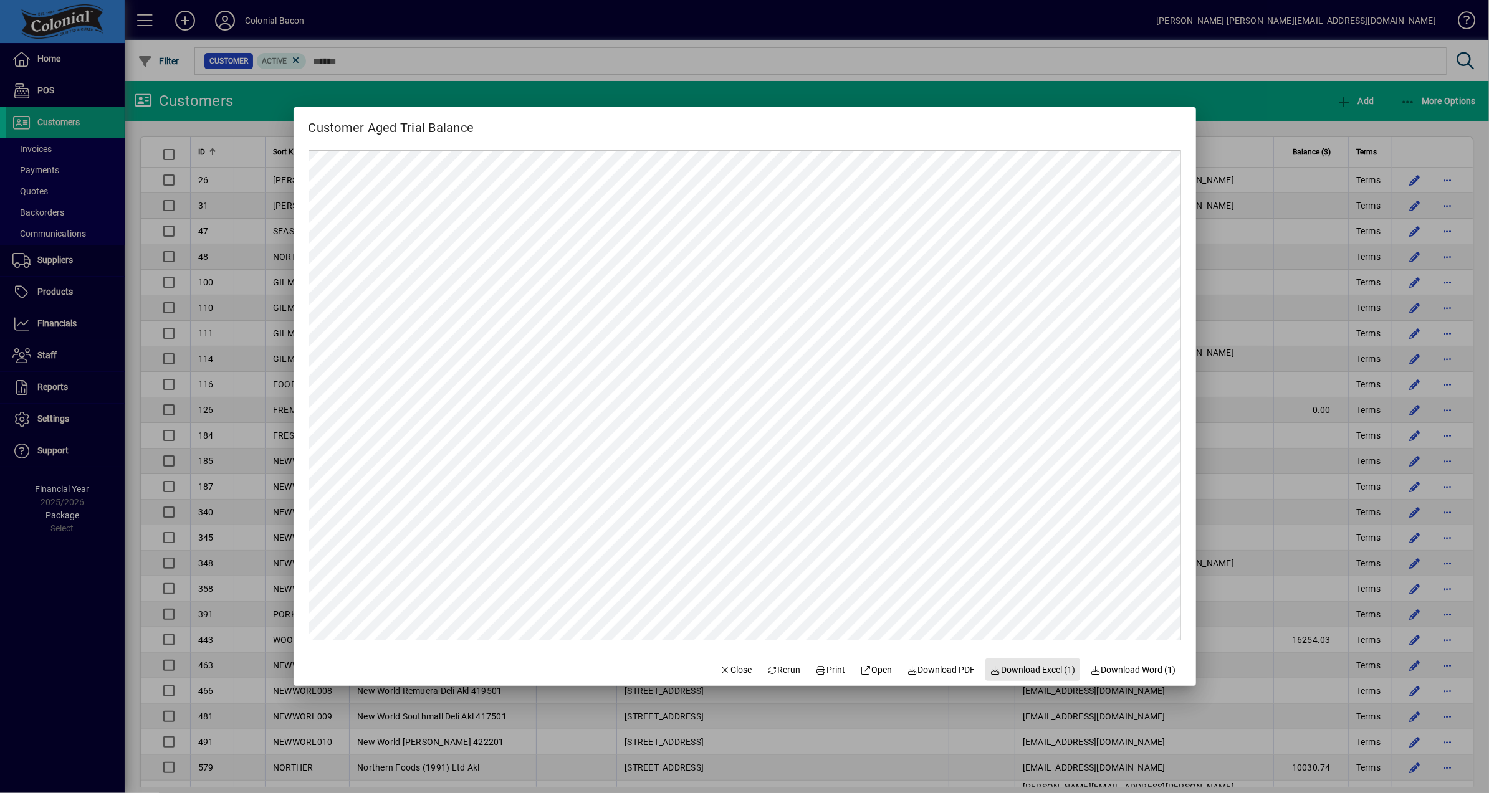
click at [1044, 672] on span "Download Excel (1)" at bounding box center [1032, 670] width 85 height 13
